Goal: Task Accomplishment & Management: Manage account settings

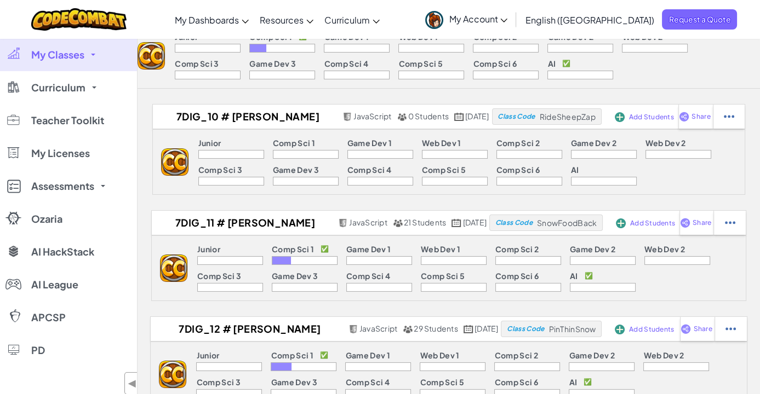
scroll to position [90, 0]
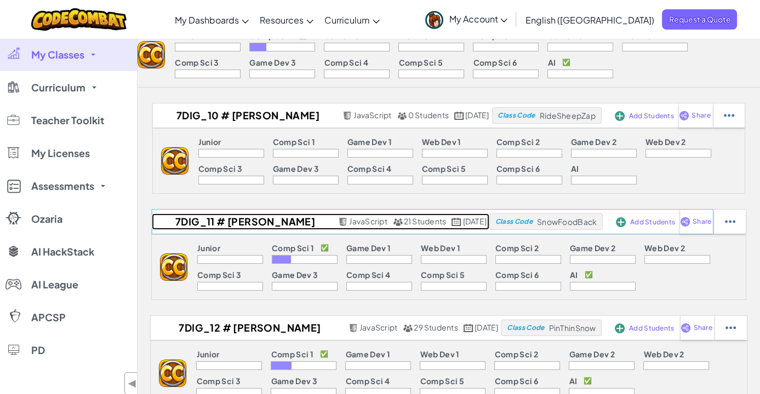
click at [220, 221] on h2 "7DIG_11 # [PERSON_NAME] (Mon period 1)" at bounding box center [243, 222] width 183 height 16
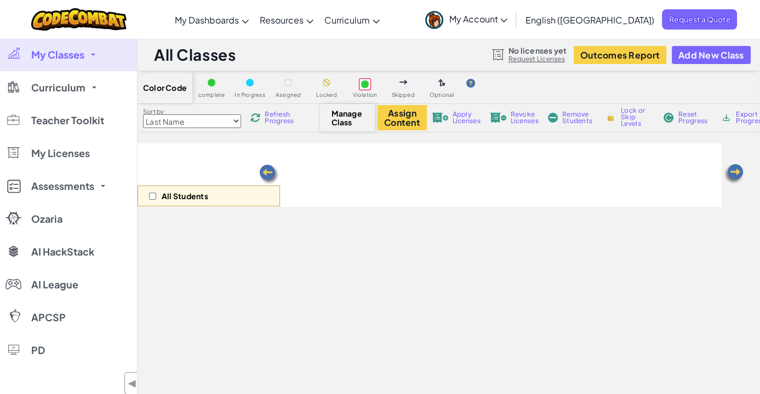
select select "560f1a9f22961295f9427742"
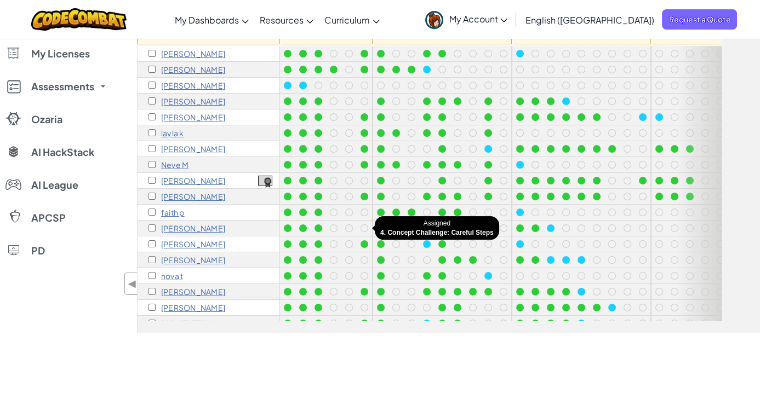
scroll to position [66, 0]
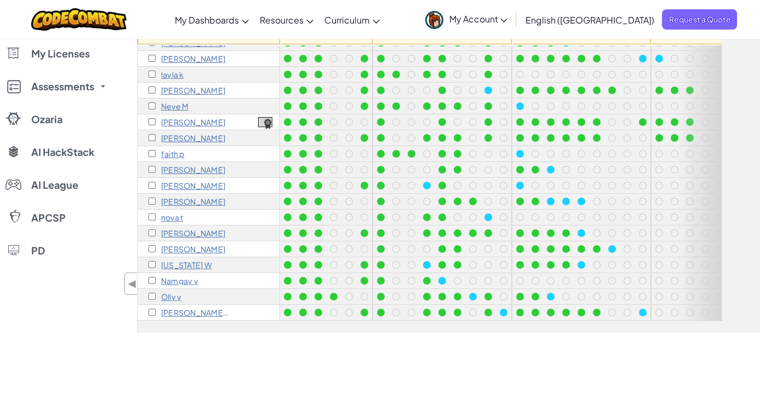
click at [173, 245] on p "[PERSON_NAME]" at bounding box center [193, 249] width 64 height 9
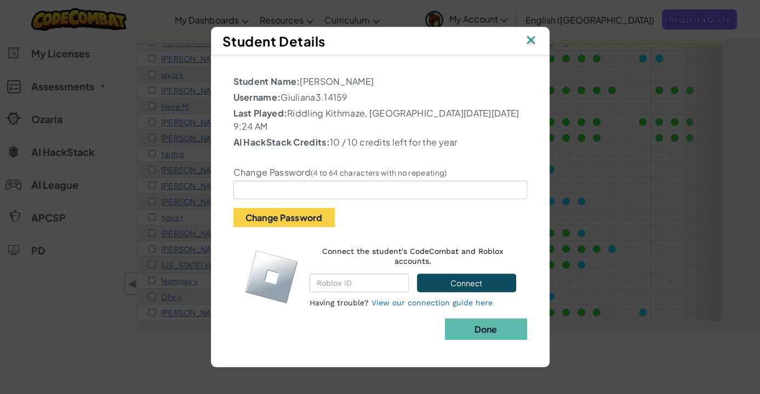
click at [532, 48] on img at bounding box center [531, 41] width 14 height 16
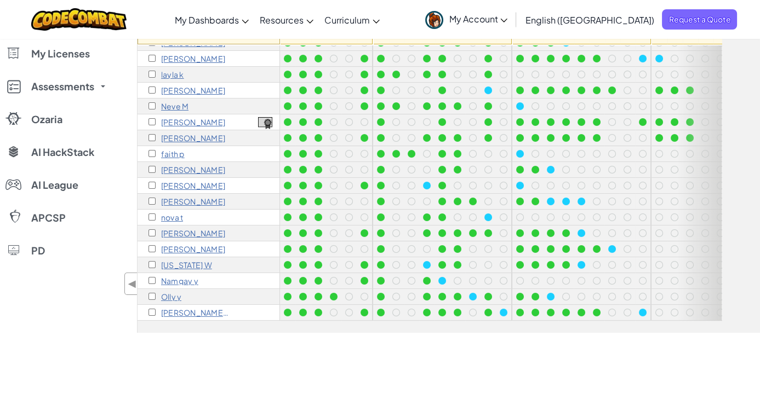
drag, startPoint x: 167, startPoint y: 238, endPoint x: 100, endPoint y: 278, distance: 78.1
click at [100, 278] on div "My Classes All Classes 7DIG_9 # [PERSON_NAME] (Mon period 2) 7DIG_10 # [PERSON_…" at bounding box center [68, 136] width 137 height 394
click at [183, 245] on p "[PERSON_NAME]" at bounding box center [193, 249] width 64 height 9
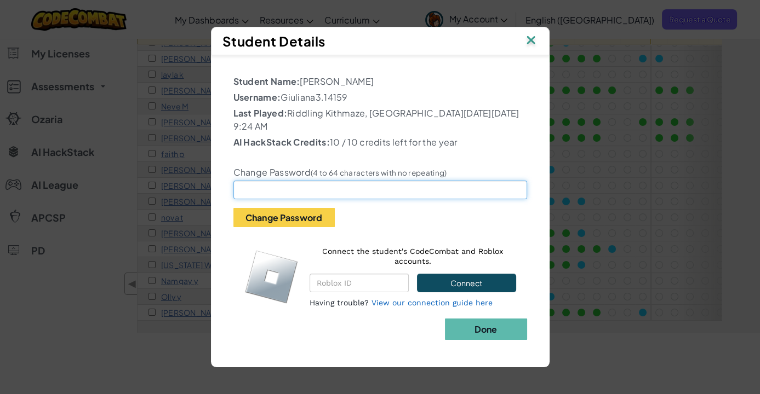
click at [284, 190] on input "text" at bounding box center [380, 190] width 294 height 19
type input "B"
type input "Hi0987654321"
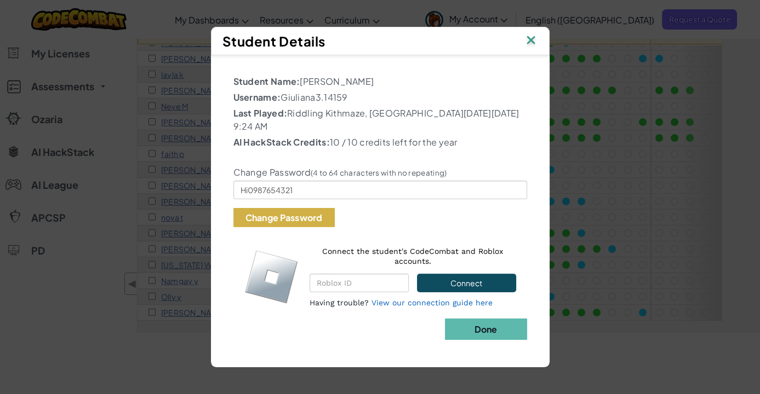
click at [273, 210] on button "Change Password" at bounding box center [283, 217] width 101 height 19
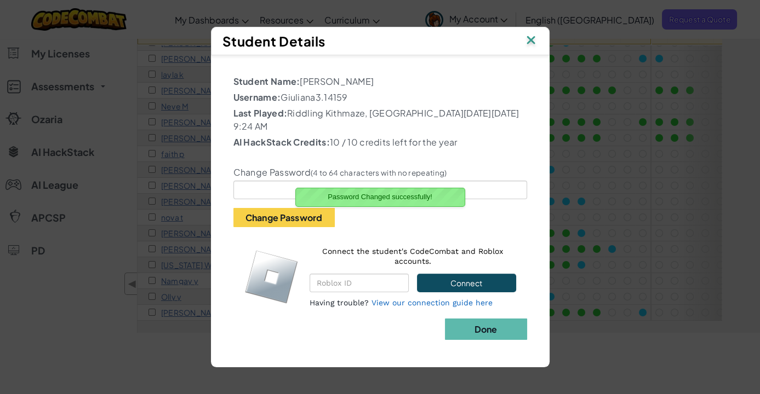
click at [532, 49] on img at bounding box center [531, 41] width 14 height 16
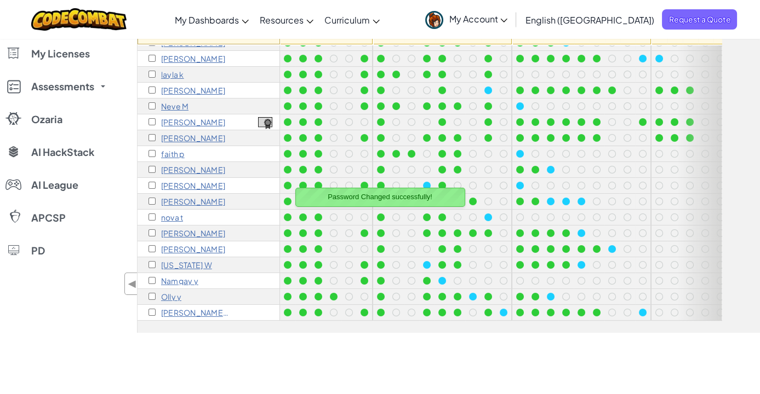
click at [182, 261] on p "[US_STATE] W" at bounding box center [186, 265] width 51 height 9
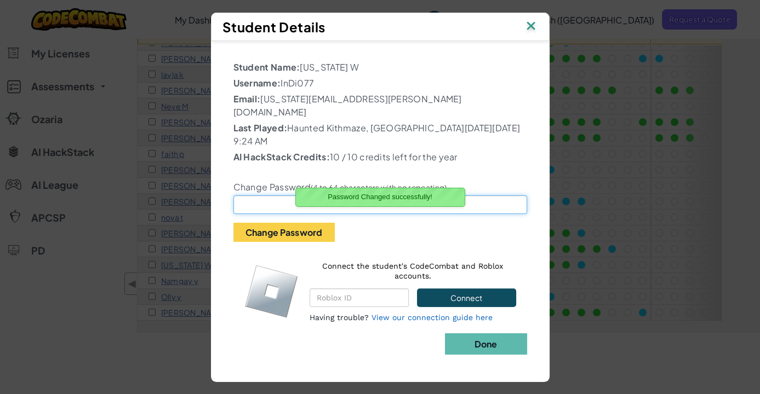
click at [271, 196] on input "text" at bounding box center [380, 205] width 294 height 19
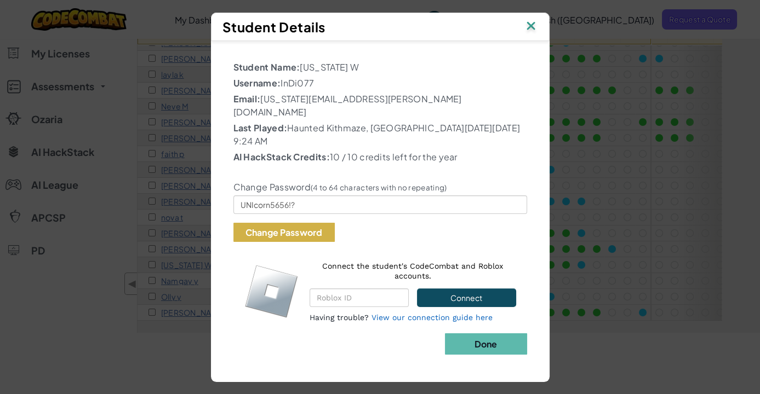
click at [294, 223] on button "Change Password" at bounding box center [283, 232] width 101 height 19
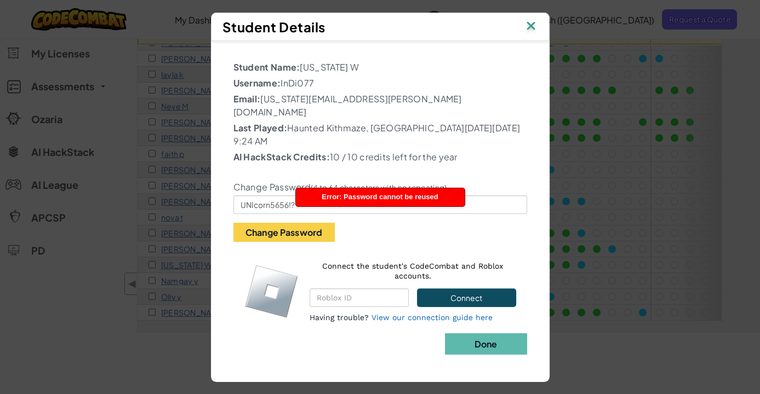
click at [497, 215] on div "Change Password (4 to 64 characters with no repeating) UNIcorn5656!? Change Pas…" at bounding box center [380, 205] width 310 height 76
click at [485, 196] on input "UNIcorn5656!?" at bounding box center [380, 205] width 294 height 19
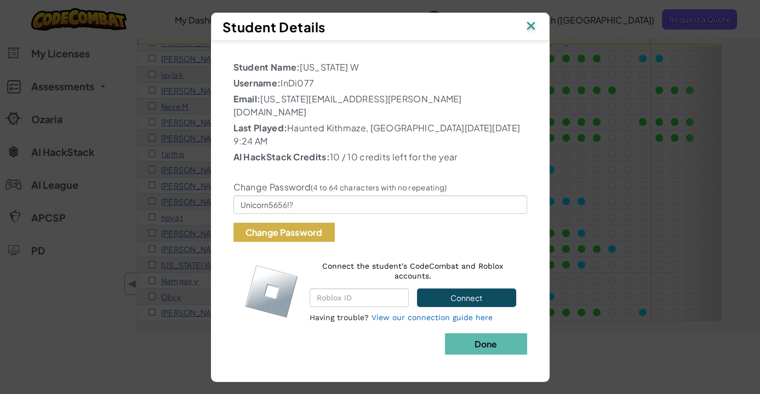
click at [301, 223] on button "Change Password" at bounding box center [283, 232] width 101 height 19
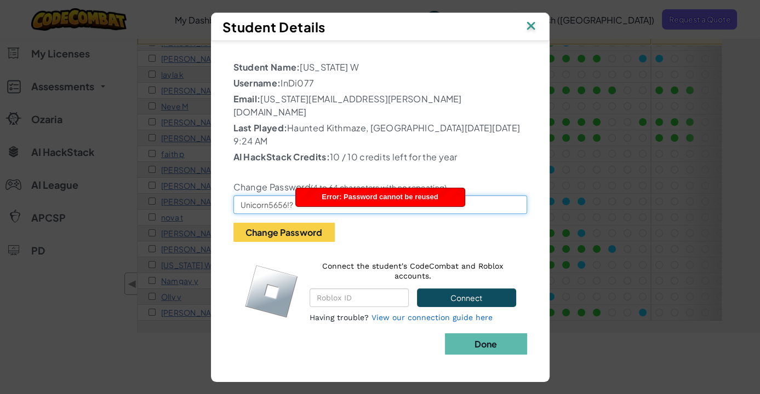
click at [288, 197] on input "Unicorn5656!?" at bounding box center [380, 205] width 294 height 19
click at [490, 196] on input "Unicorn5656!?" at bounding box center [380, 205] width 294 height 19
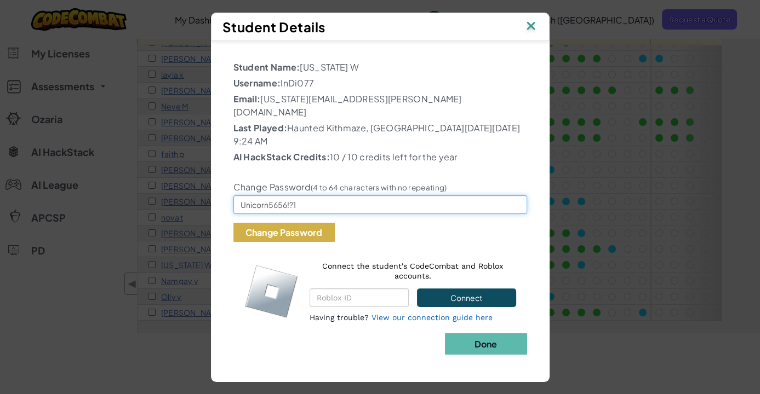
type input "Unicorn5656!?1"
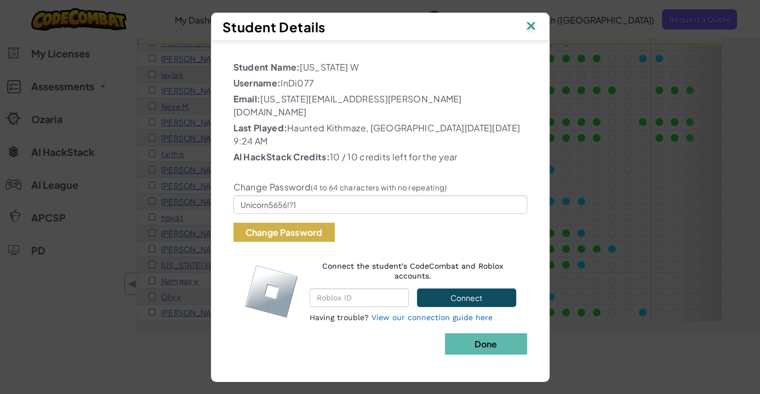
click at [293, 223] on button "Change Password" at bounding box center [283, 232] width 101 height 19
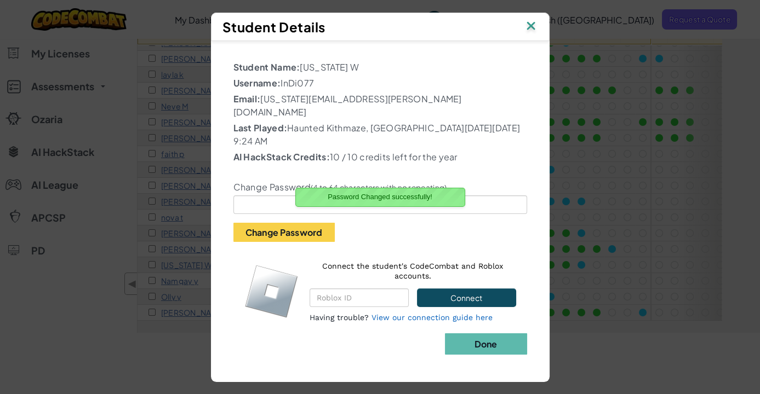
click at [533, 35] on img at bounding box center [531, 27] width 14 height 16
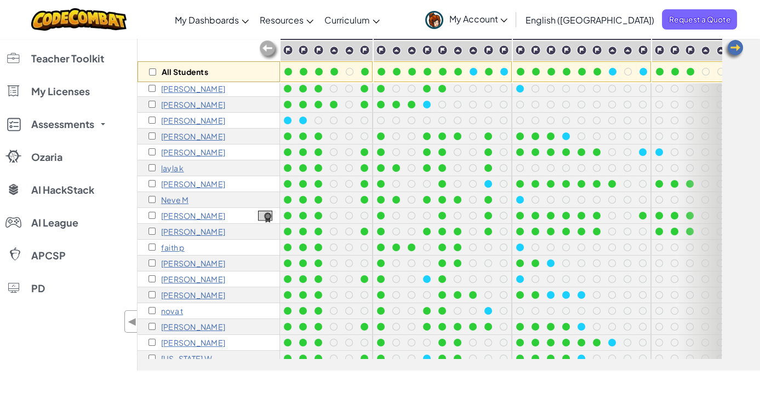
scroll to position [0, 0]
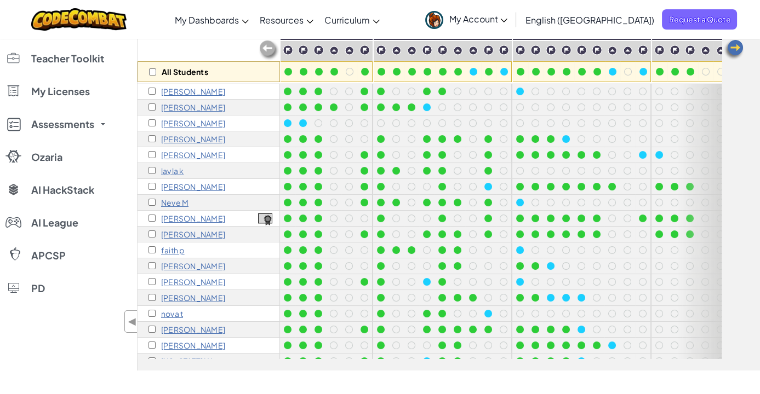
click at [237, 247] on div "faith p" at bounding box center [208, 251] width 142 height 16
